Goal: Task Accomplishment & Management: Manage account settings

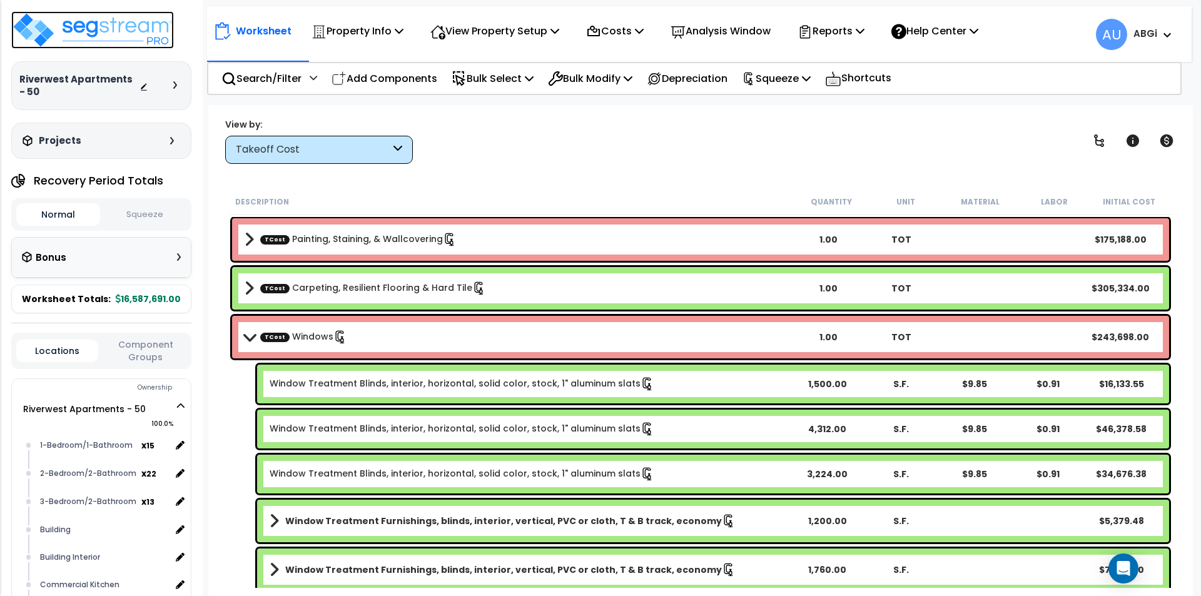
click at [136, 41] on img at bounding box center [92, 30] width 163 height 38
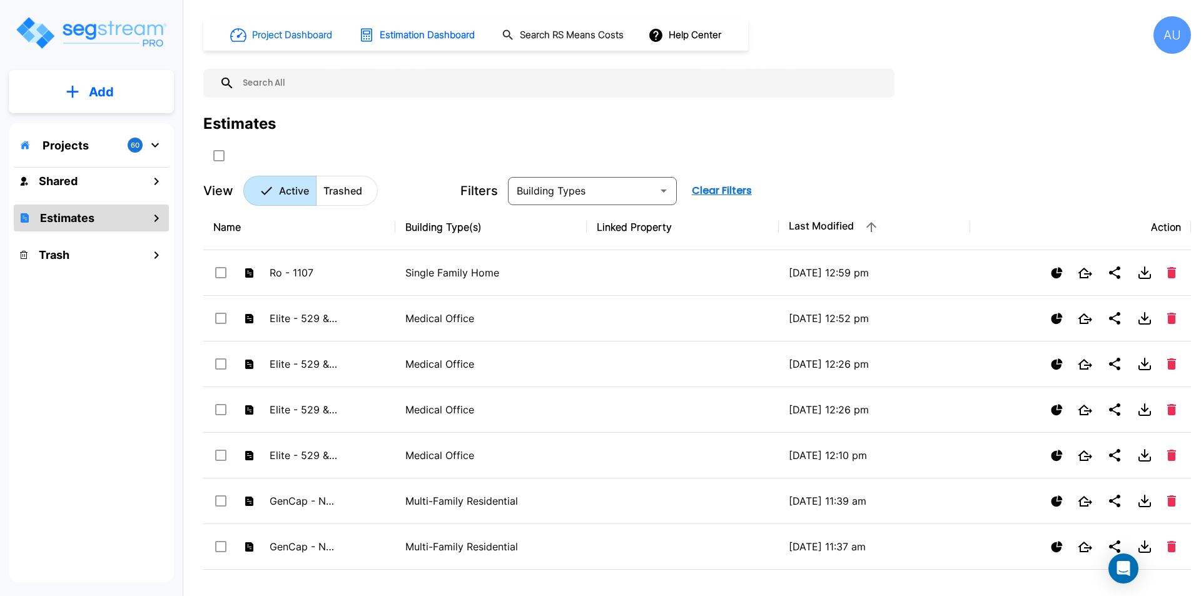
click at [282, 35] on h1 "Project Dashboard" at bounding box center [292, 35] width 80 height 14
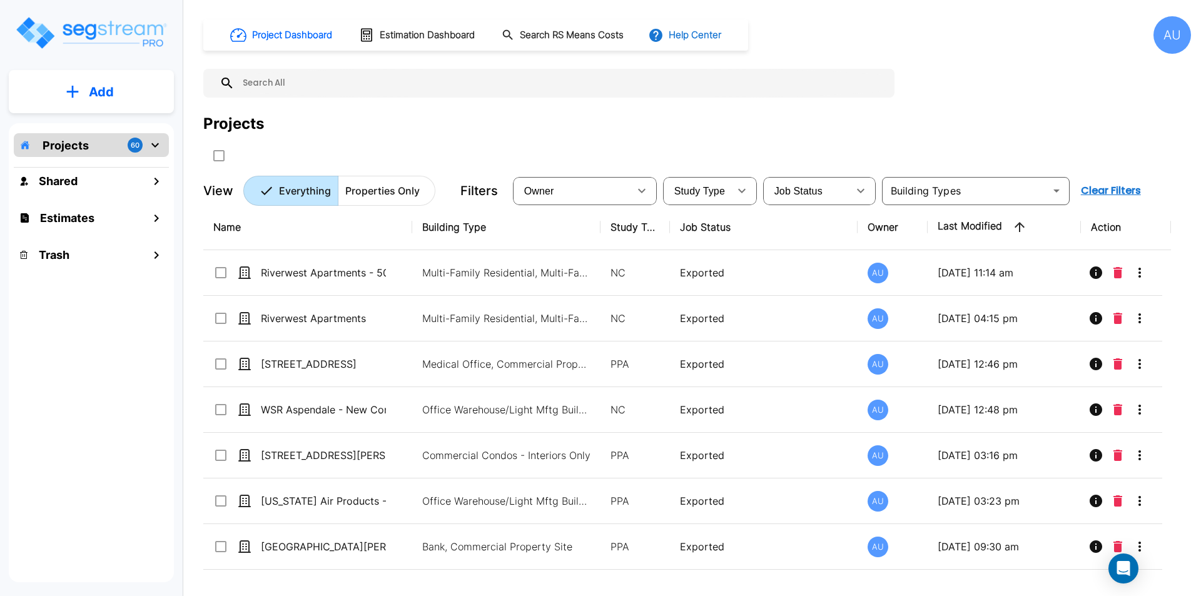
click at [701, 31] on button "Help Center" at bounding box center [686, 35] width 81 height 24
click at [1174, 41] on div at bounding box center [600, 298] width 1201 height 596
click at [1166, 46] on div "AU" at bounding box center [1173, 35] width 38 height 38
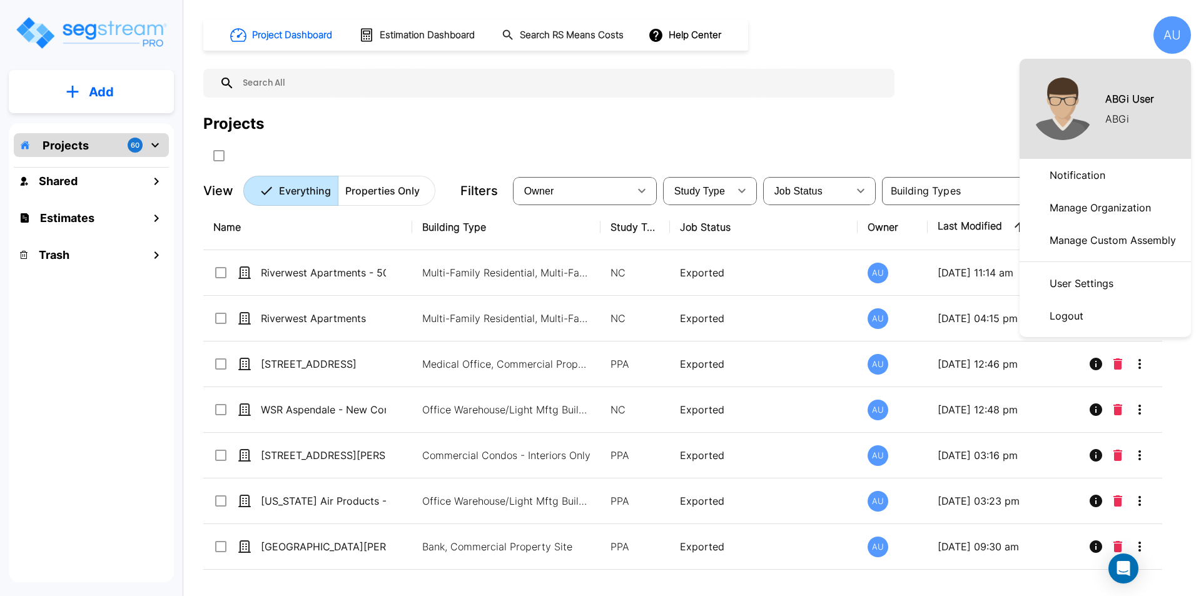
click at [1099, 211] on p "Manage Organization" at bounding box center [1100, 207] width 111 height 25
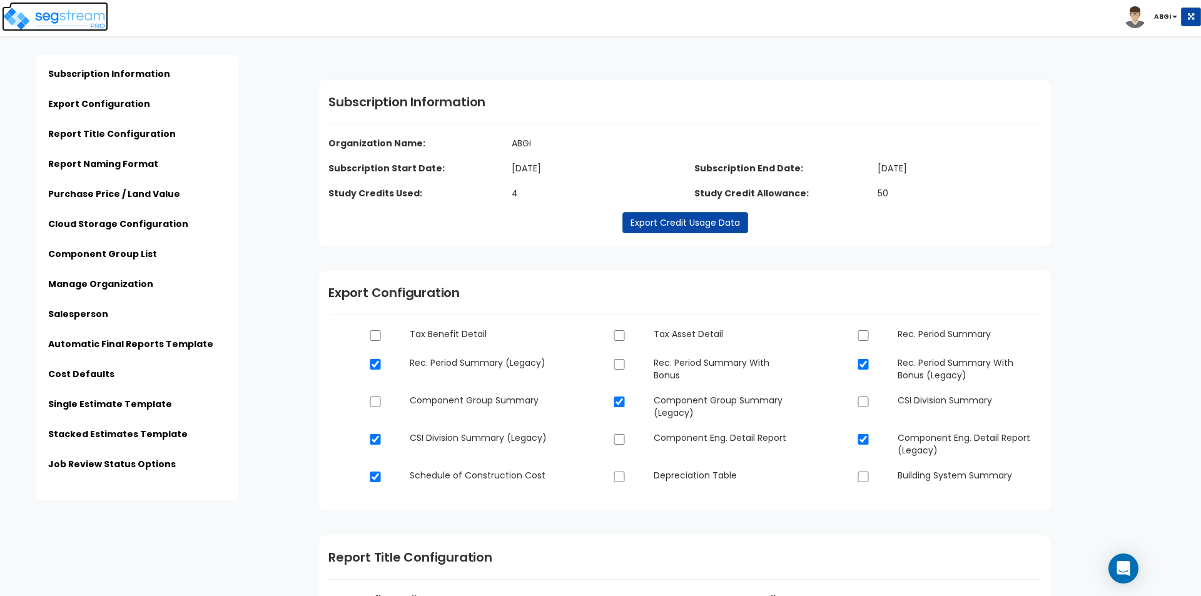
click at [74, 19] on img at bounding box center [55, 18] width 106 height 25
